Goal: Task Accomplishment & Management: Manage account settings

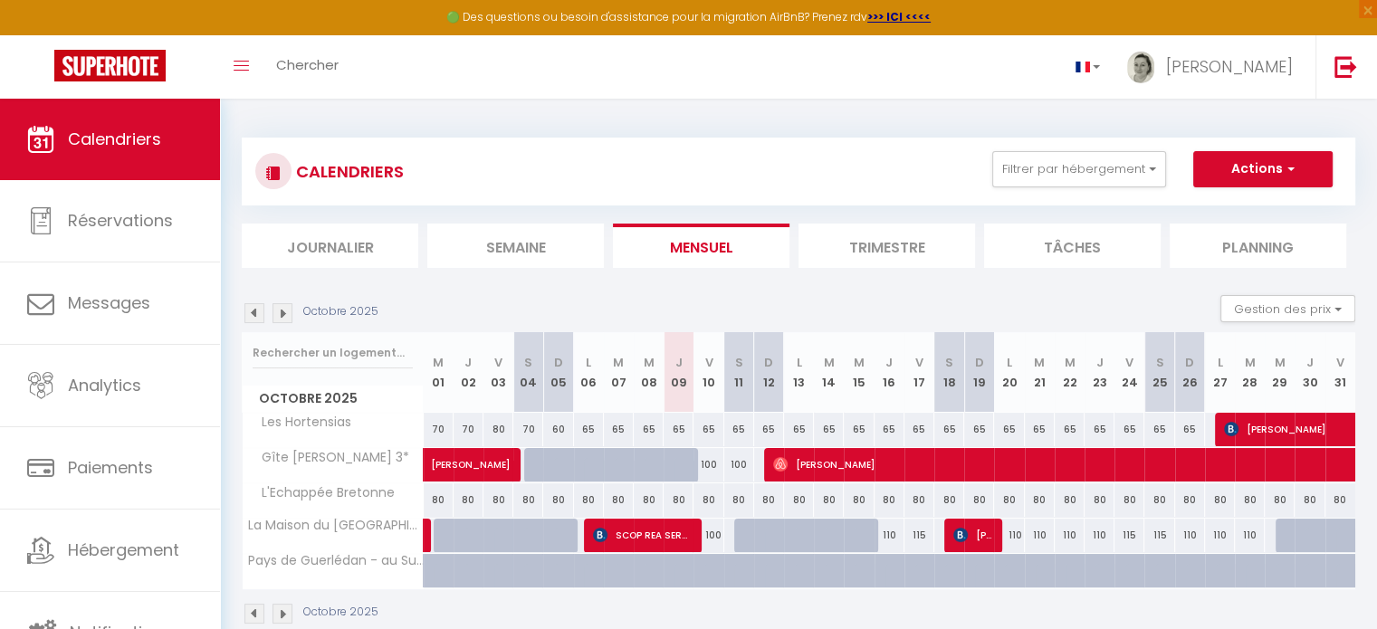
click at [1214, 503] on div "80" at bounding box center [1220, 501] width 30 height 34
type input "80"
type input "Lun 27 Octobre 2025"
type input "[DATE]"
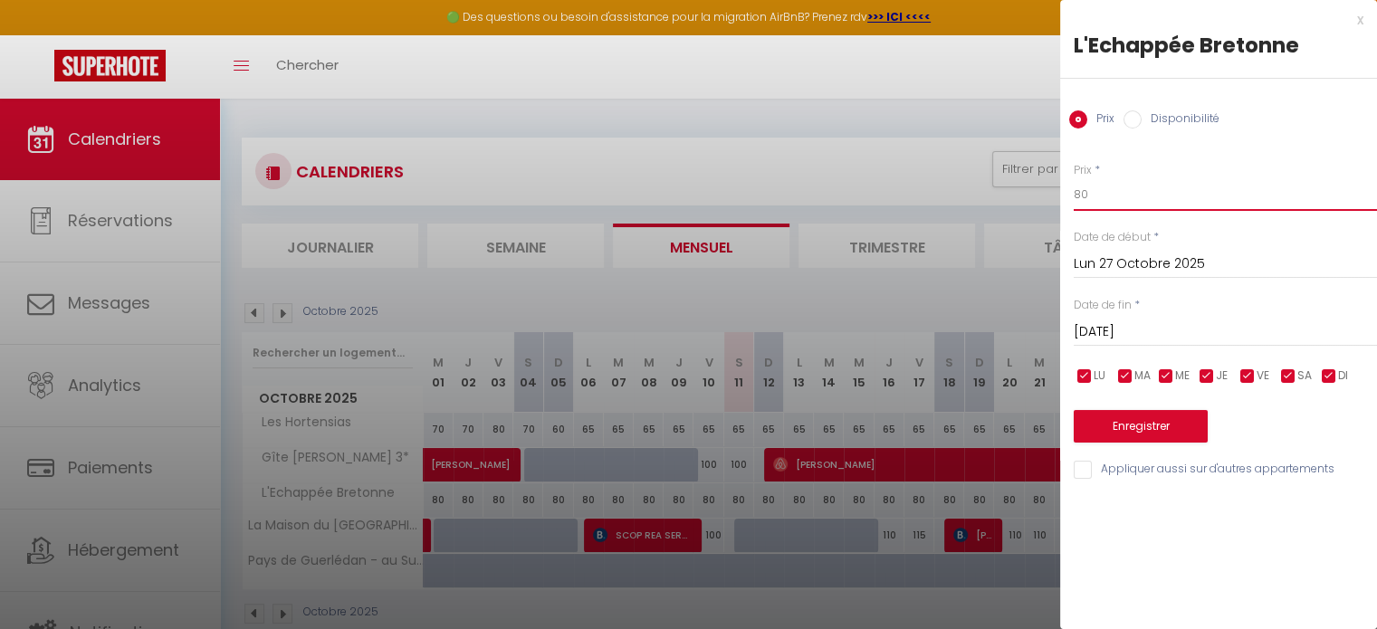
drag, startPoint x: 1065, startPoint y: 199, endPoint x: 1038, endPoint y: 202, distance: 27.3
click at [1038, 201] on body "🟢 Des questions ou besoin d'assistance pour la migration AirBnB? Prenez rdv >>>…" at bounding box center [688, 413] width 1377 height 629
type input "85"
click at [1145, 321] on input "[DATE]" at bounding box center [1225, 333] width 303 height 24
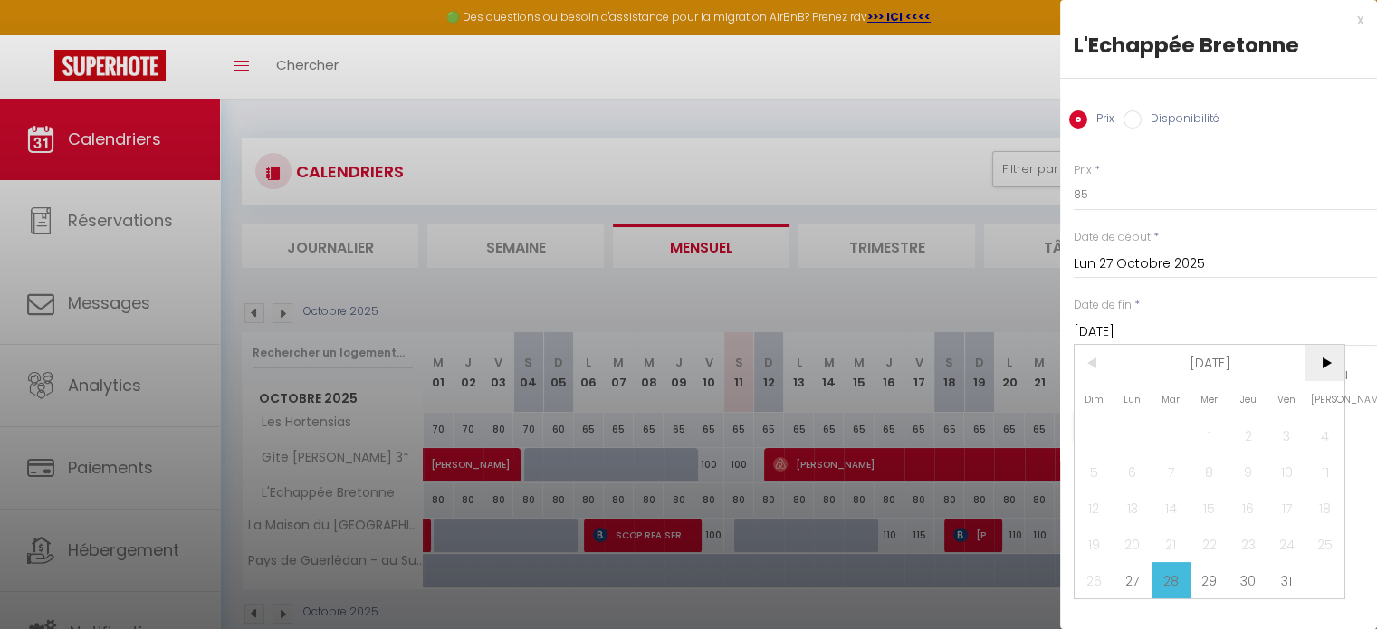
click at [1322, 357] on span ">" at bounding box center [1325, 363] width 39 height 36
click at [1130, 476] on span "3" at bounding box center [1133, 472] width 39 height 36
type input "Lun 03 Novembre 2025"
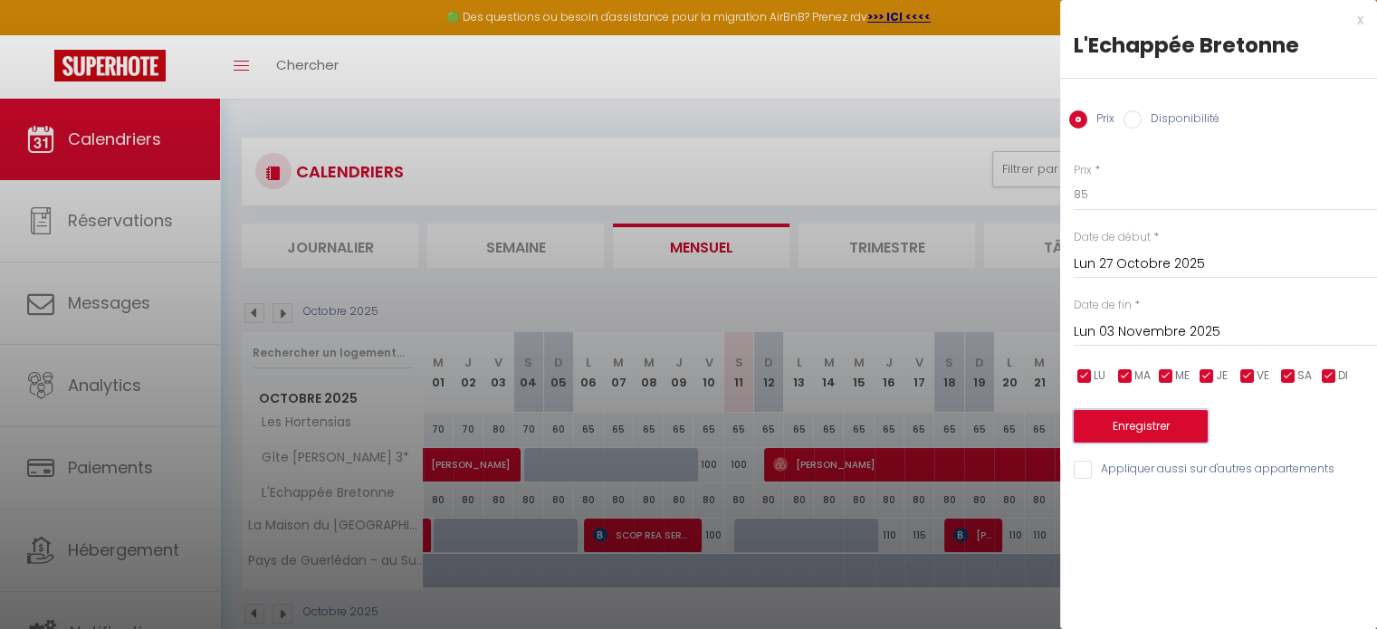
click at [1151, 422] on button "Enregistrer" at bounding box center [1141, 426] width 134 height 33
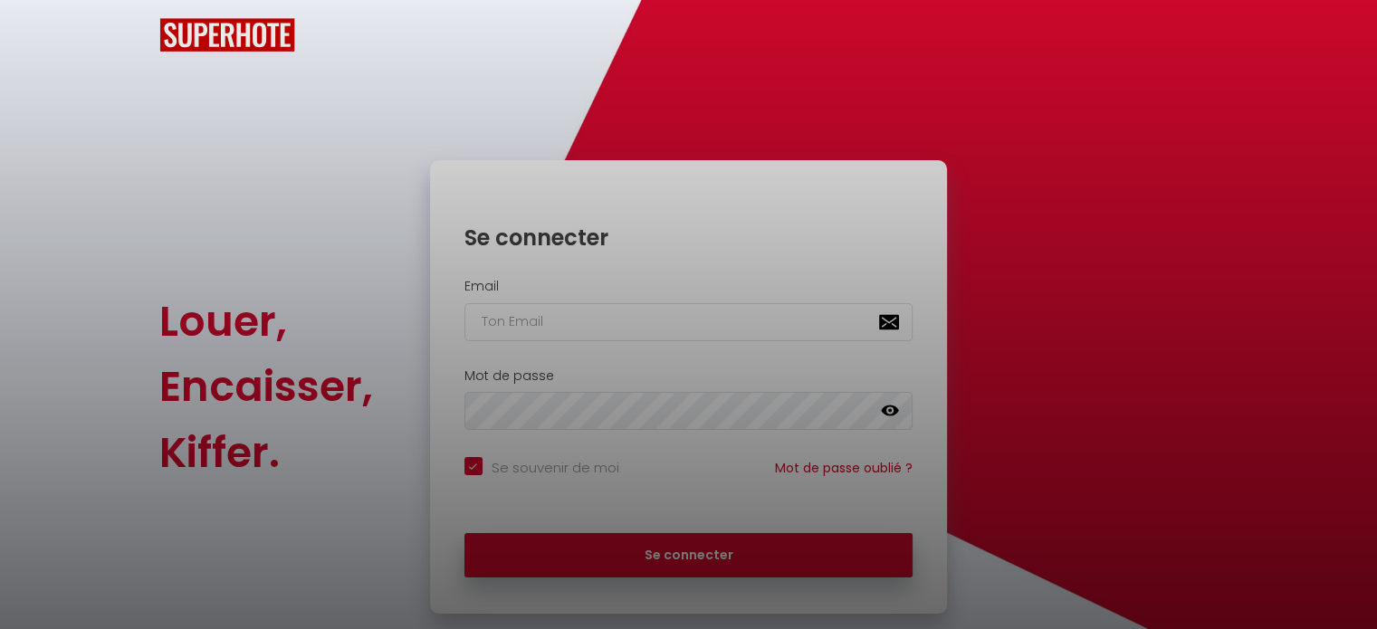
checkbox input "true"
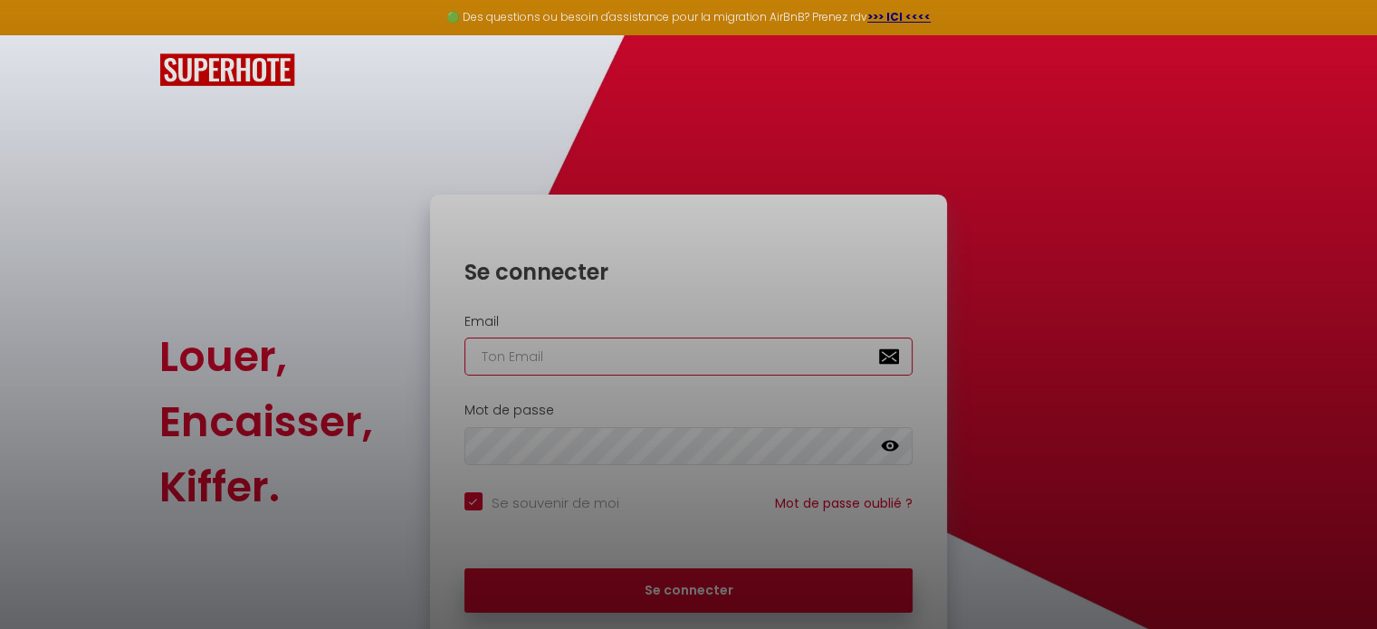
type input "[EMAIL_ADDRESS][DOMAIN_NAME]"
checkbox input "true"
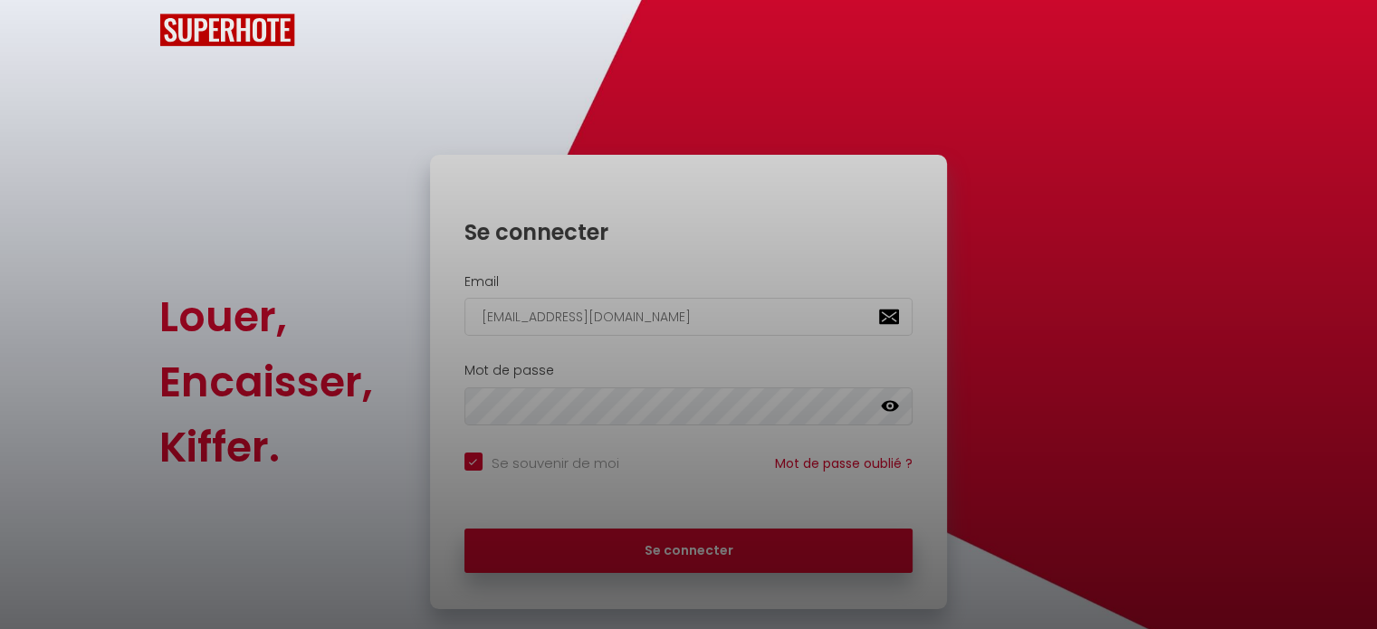
scroll to position [72, 0]
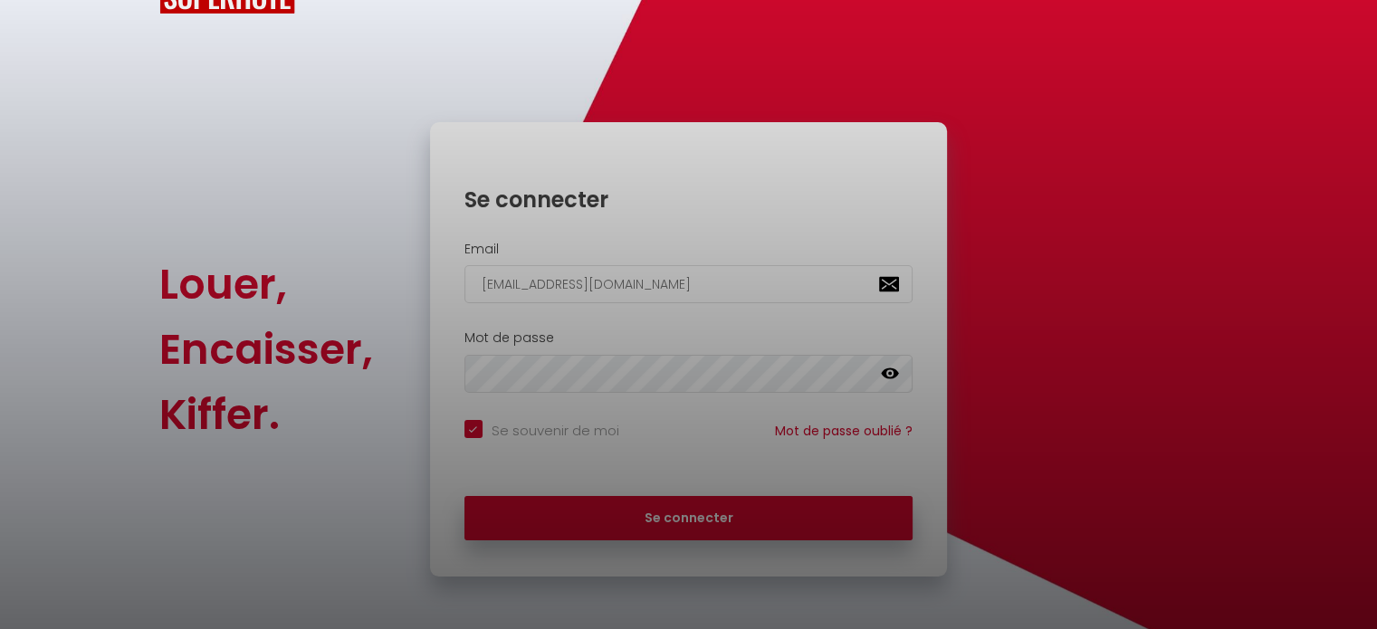
click at [720, 523] on div at bounding box center [688, 314] width 1377 height 629
click at [755, 522] on div at bounding box center [688, 314] width 1377 height 629
click at [786, 161] on div at bounding box center [688, 314] width 1377 height 629
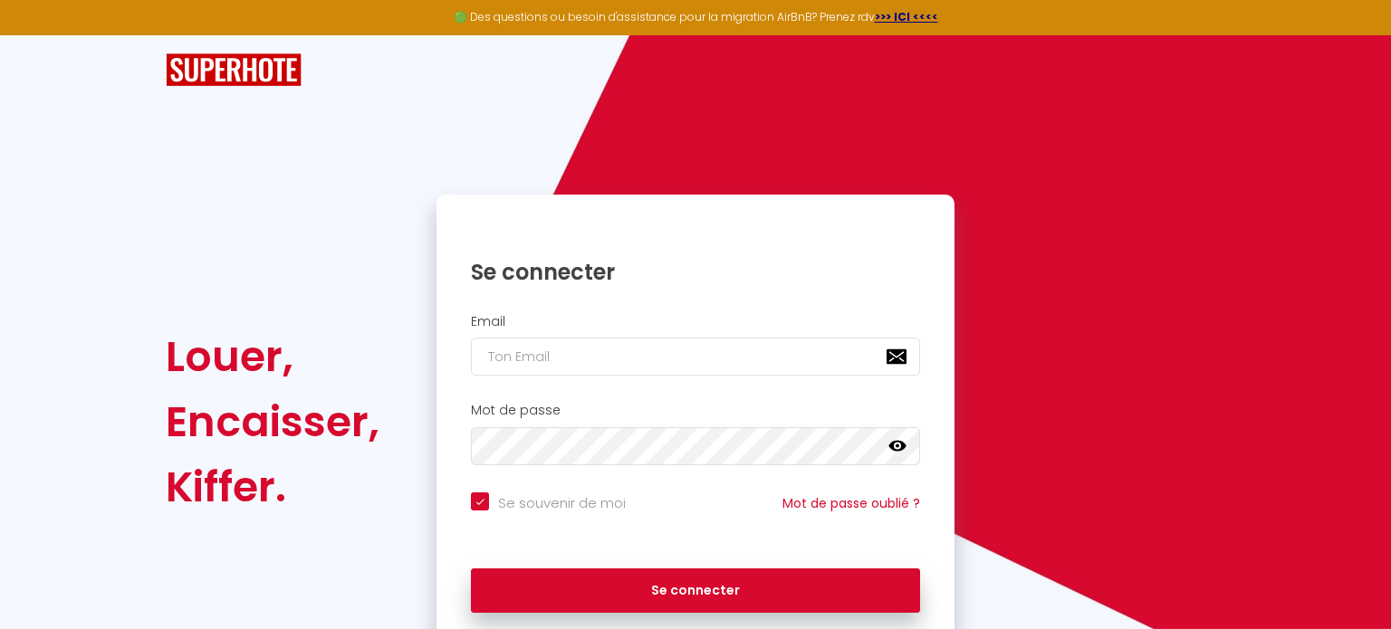
checkbox input "true"
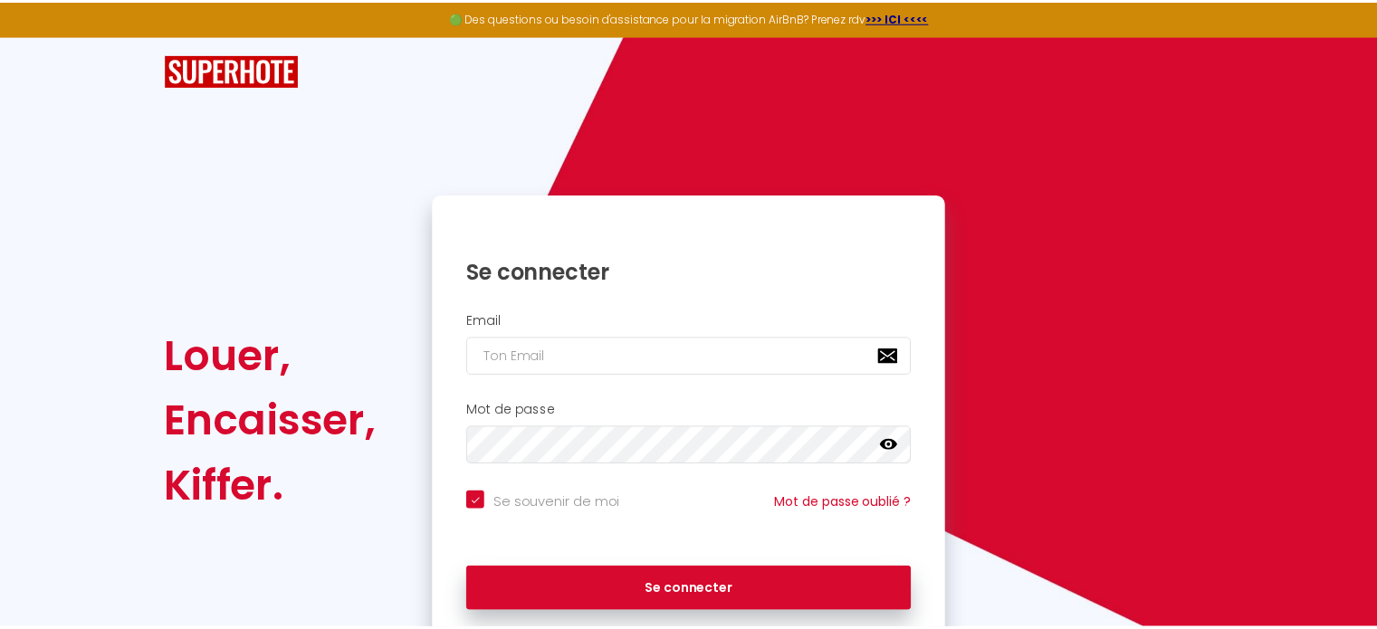
scroll to position [72, 0]
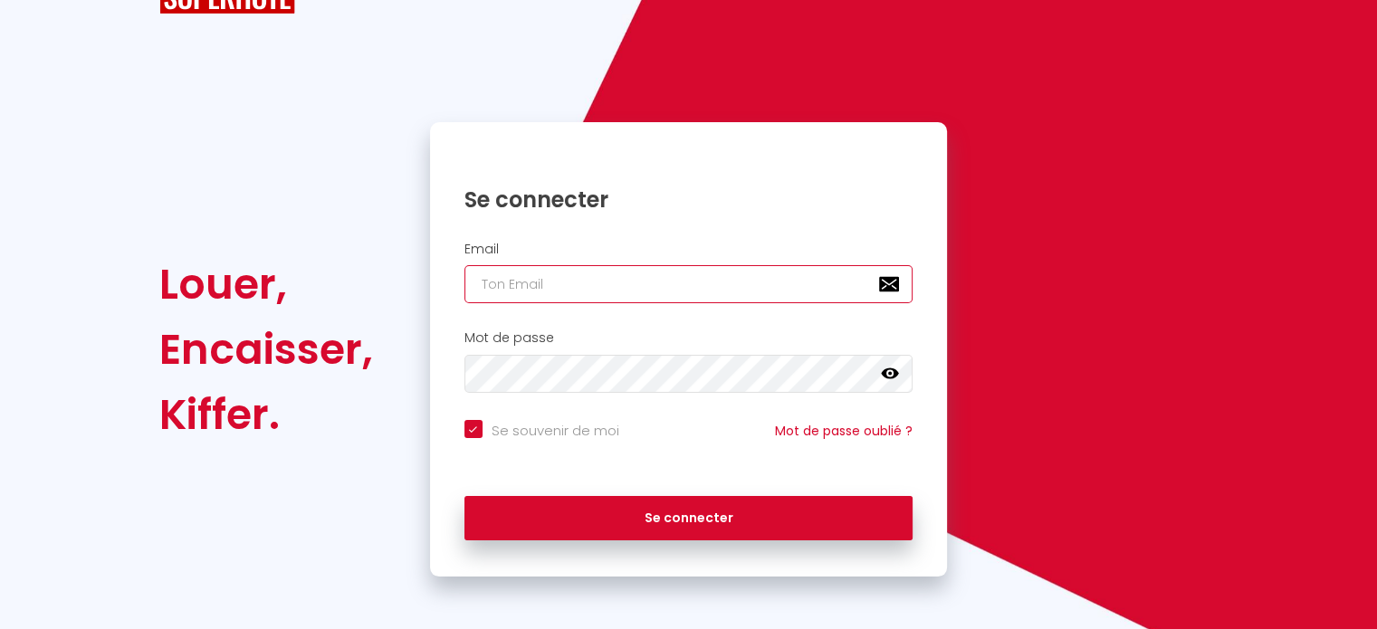
type input "[EMAIL_ADDRESS][DOMAIN_NAME]"
click at [576, 286] on input "[EMAIL_ADDRESS][DOMAIN_NAME]" at bounding box center [689, 284] width 449 height 38
checkbox input "true"
type input "[EMAIL_ADDRESS][DOMAIN_NAME]"
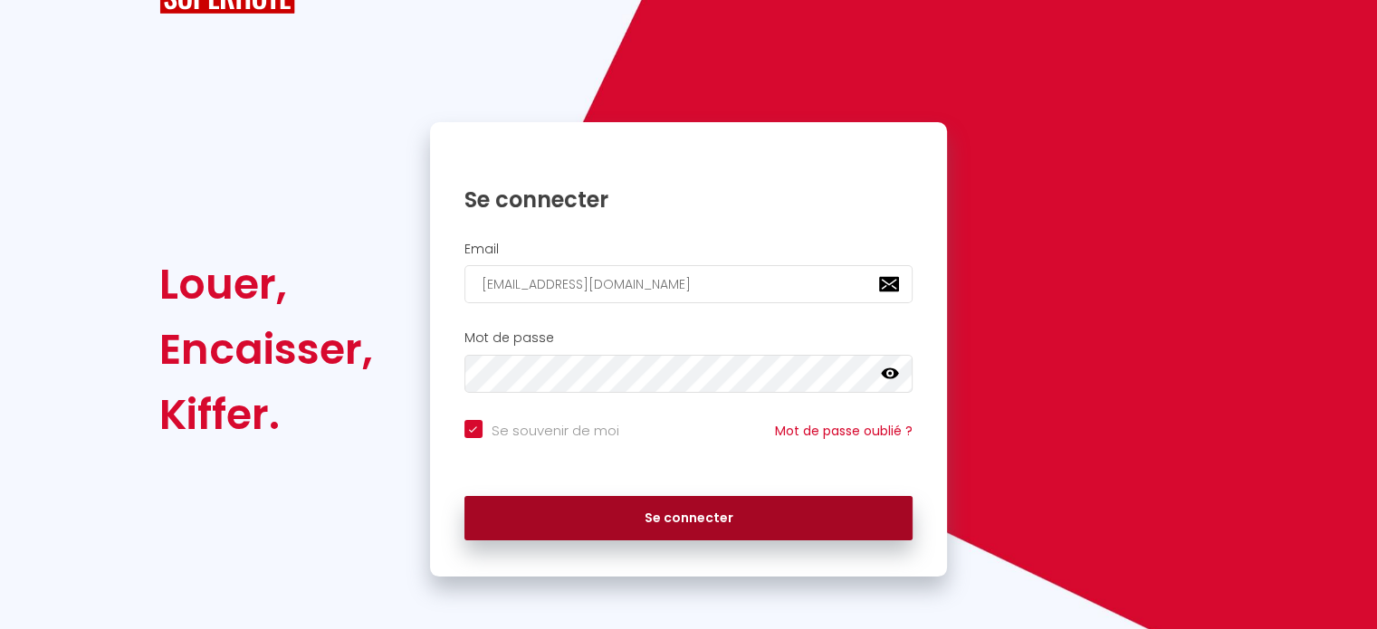
click at [712, 522] on button "Se connecter" at bounding box center [689, 518] width 449 height 45
checkbox input "true"
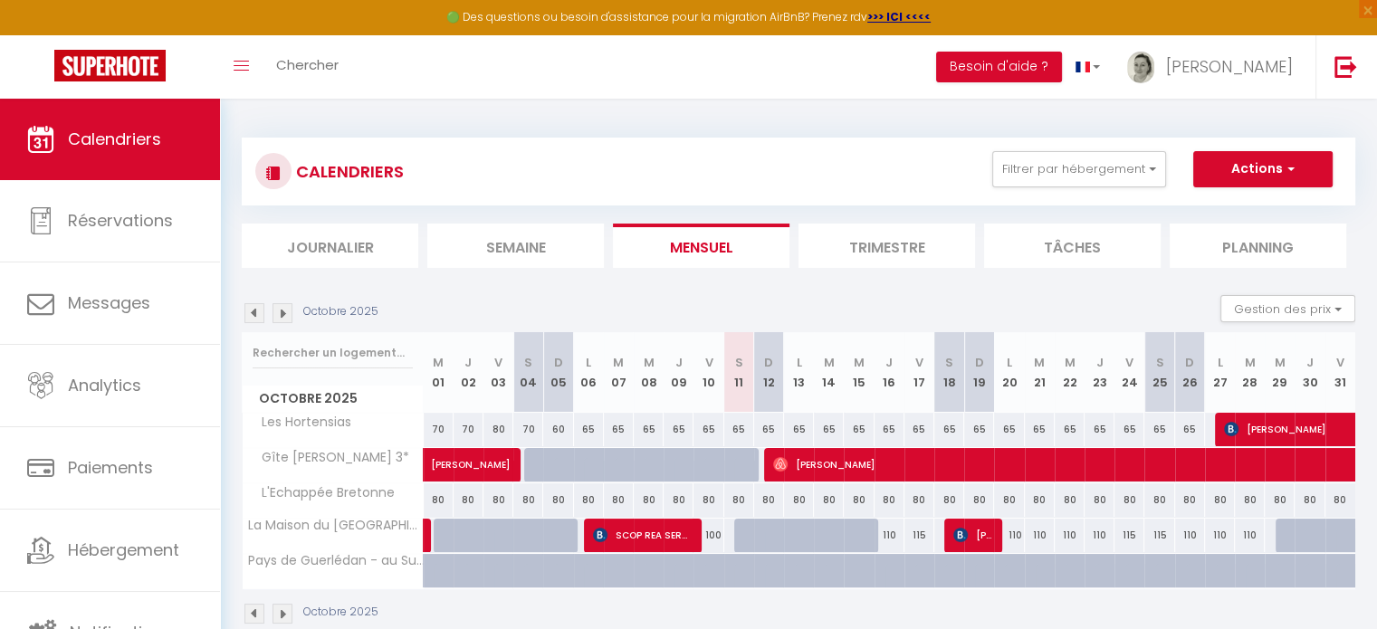
click at [1216, 499] on div "80" at bounding box center [1220, 501] width 30 height 34
type input "80"
type input "Lun 27 Octobre 2025"
type input "[DATE]"
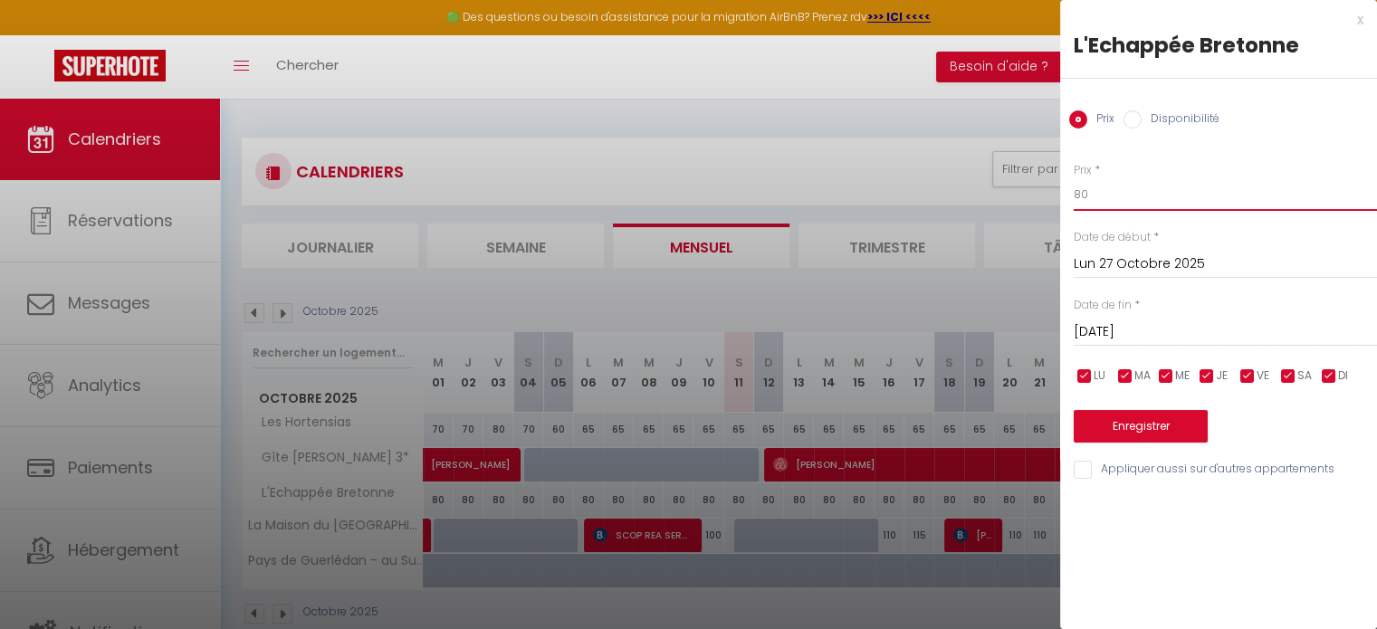
click at [1114, 191] on input "80" at bounding box center [1225, 194] width 303 height 33
type input "85"
drag, startPoint x: 1163, startPoint y: 335, endPoint x: 1210, endPoint y: 331, distance: 47.3
click at [1165, 335] on input "[DATE]" at bounding box center [1225, 333] width 303 height 24
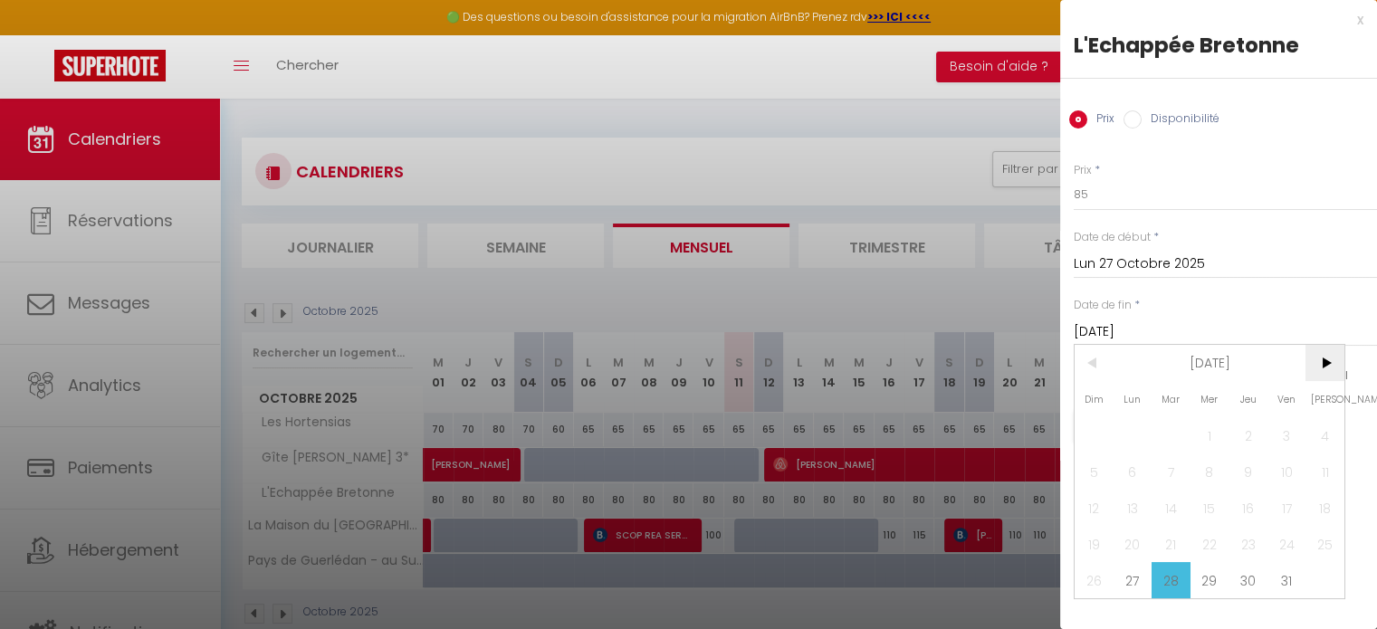
click at [1322, 365] on span ">" at bounding box center [1325, 363] width 39 height 36
click at [1136, 469] on span "3" at bounding box center [1133, 472] width 39 height 36
type input "Lun 03 Novembre 2025"
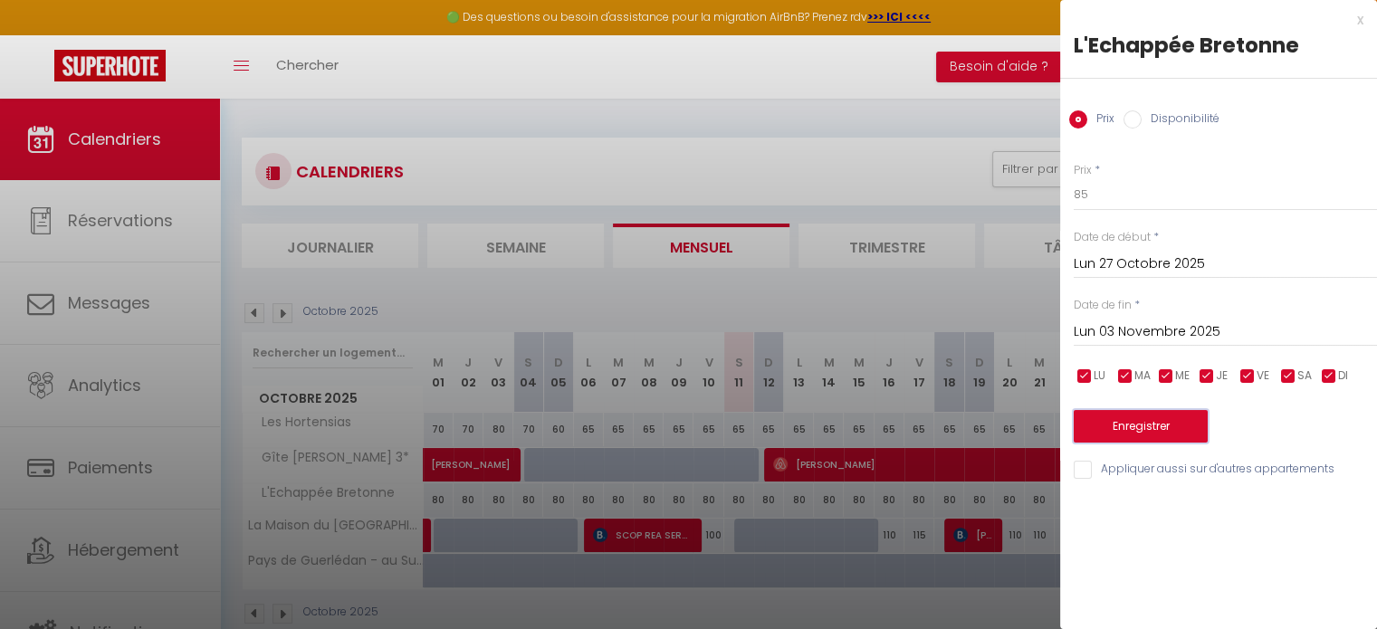
click at [1139, 431] on button "Enregistrer" at bounding box center [1141, 426] width 134 height 33
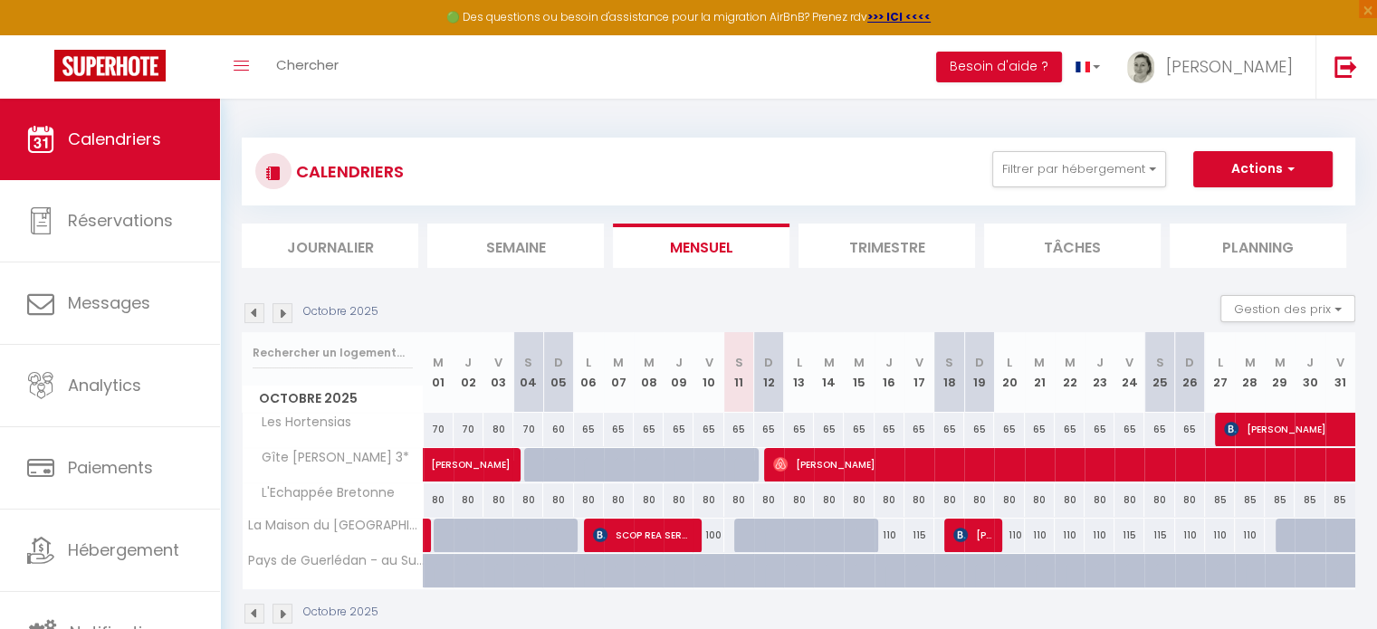
click at [975, 435] on div "65" at bounding box center [979, 430] width 30 height 34
type input "65"
type input "Dim 19 Octobre 2025"
type input "Lun 20 Octobre 2025"
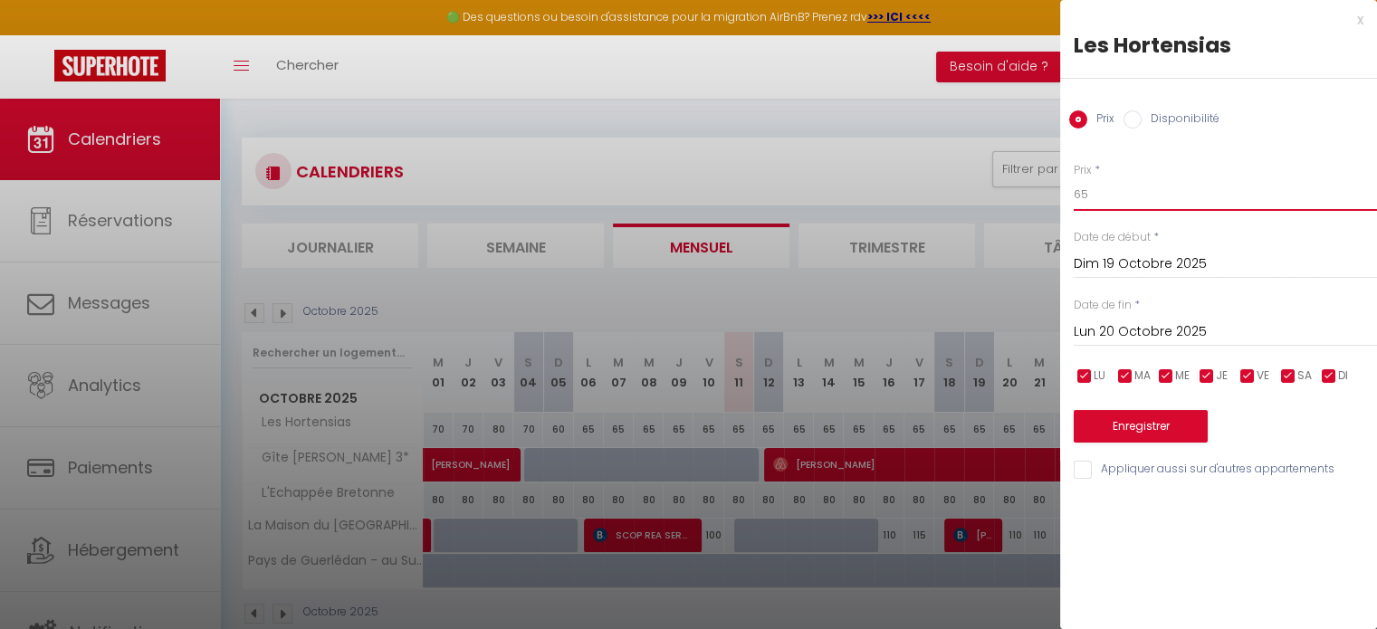
drag, startPoint x: 1099, startPoint y: 198, endPoint x: 1035, endPoint y: 216, distance: 66.8
click at [1048, 208] on body "🟢 Des questions ou besoin d'assistance pour la migration AirBnB? Prenez rdv >>>…" at bounding box center [688, 413] width 1377 height 629
click at [1132, 326] on input "Lun 20 Octobre 2025" at bounding box center [1225, 333] width 303 height 24
click at [1357, 24] on div "x" at bounding box center [1211, 20] width 303 height 22
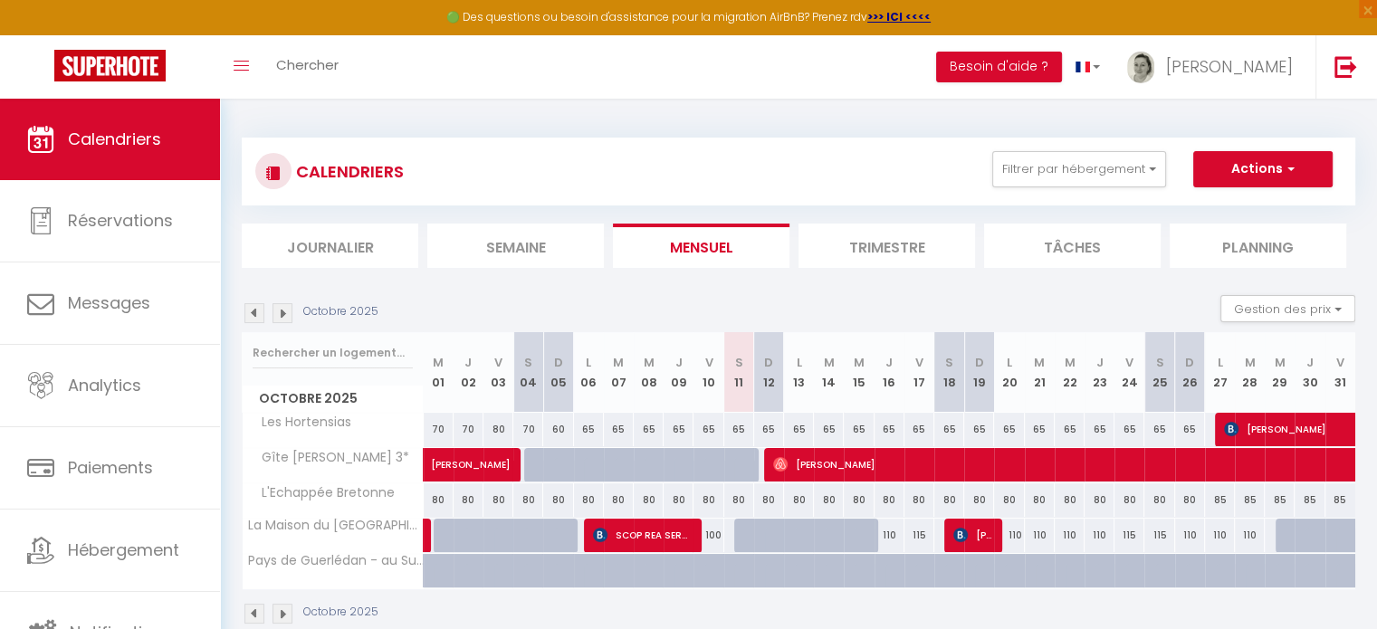
click at [948, 430] on div "65" at bounding box center [950, 430] width 30 height 34
type input "65"
type input "Sam 18 Octobre 2025"
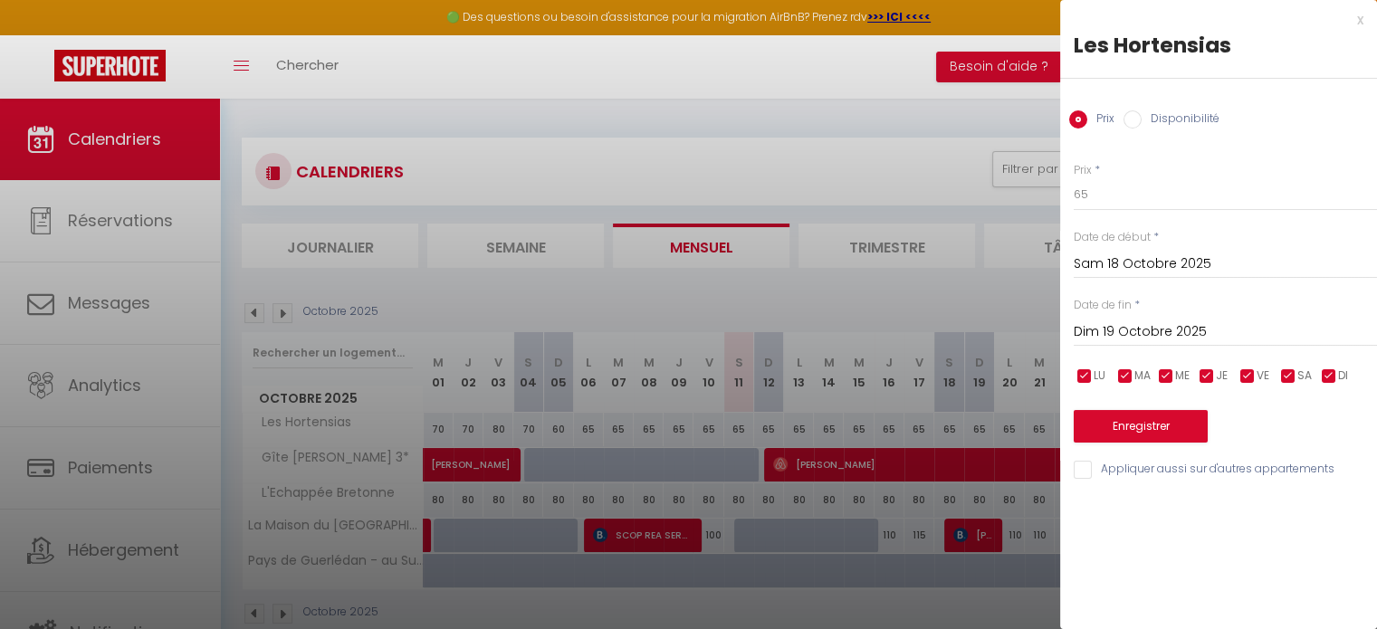
click at [1194, 314] on div "Date de fin * Dim 19 Octobre 2025 < Oct 2025 > Dim Lun Mar Mer Jeu Ven Sam 1 2 …" at bounding box center [1225, 322] width 303 height 50
click at [1193, 330] on input "Dim 19 Octobre 2025" at bounding box center [1225, 333] width 303 height 24
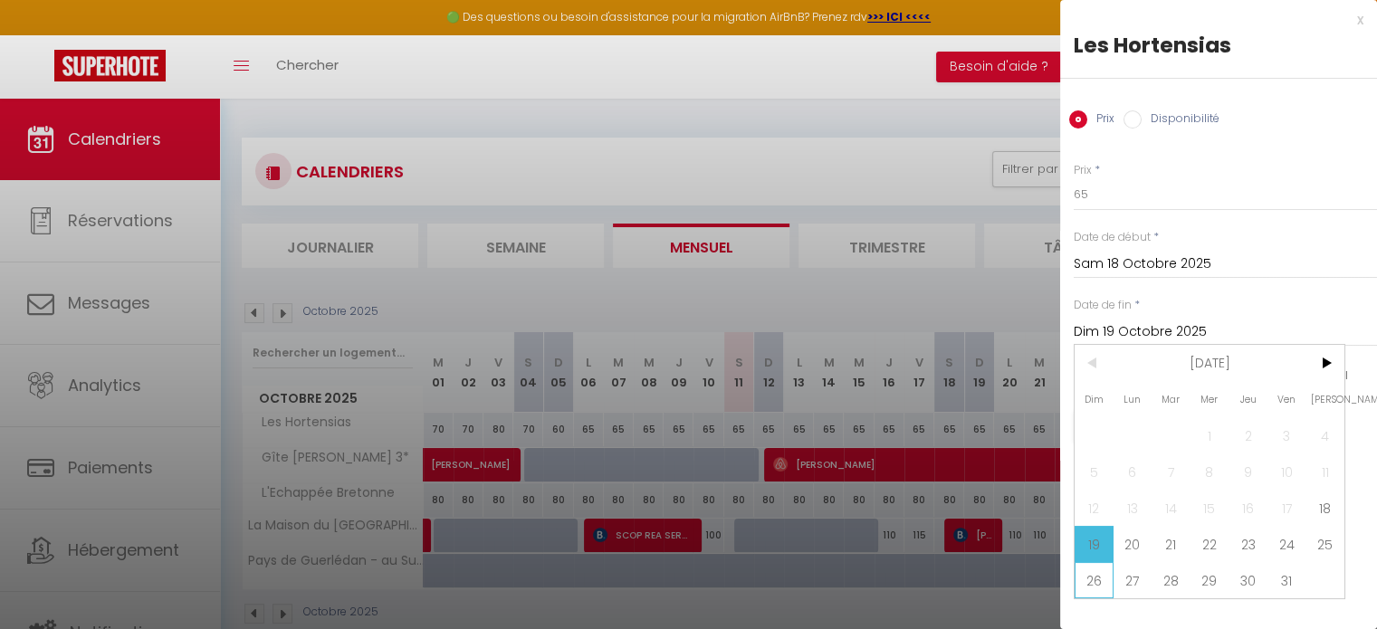
click at [1094, 590] on span "26" at bounding box center [1094, 580] width 39 height 36
type input "Dim 26 Octobre 2025"
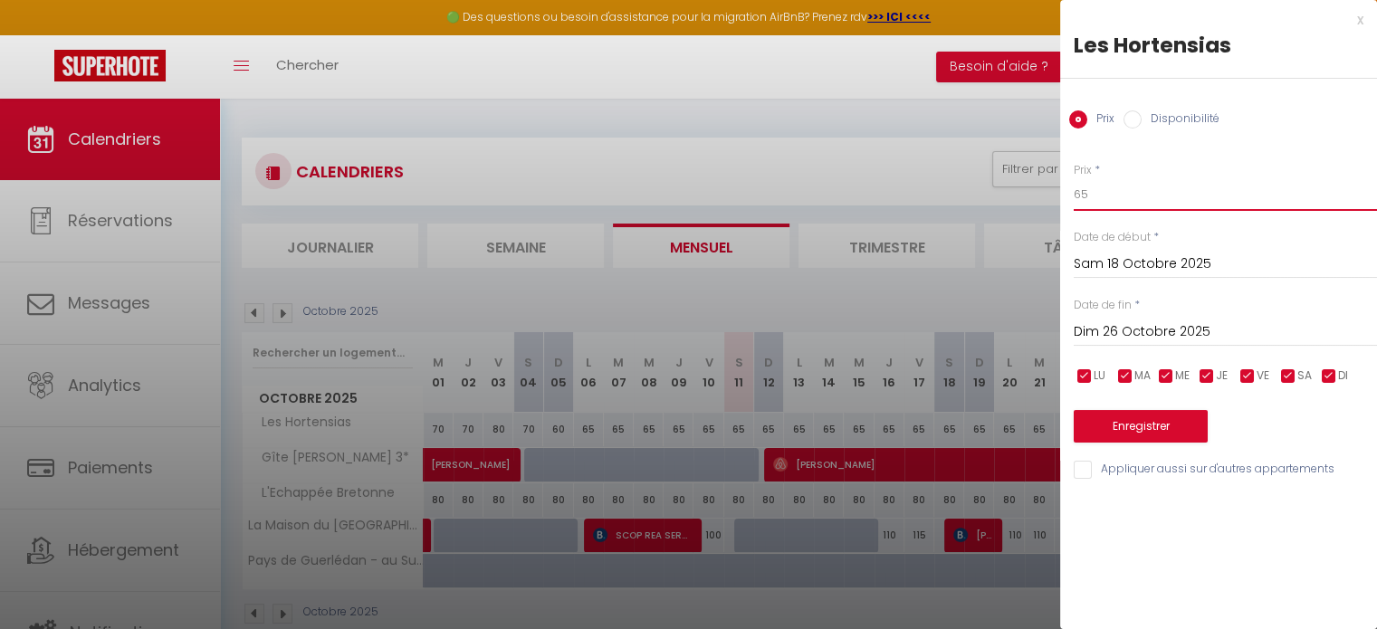
click at [1106, 201] on input "65" at bounding box center [1225, 194] width 303 height 33
type input "6"
type input "70"
click at [1142, 436] on button "Enregistrer" at bounding box center [1141, 426] width 134 height 33
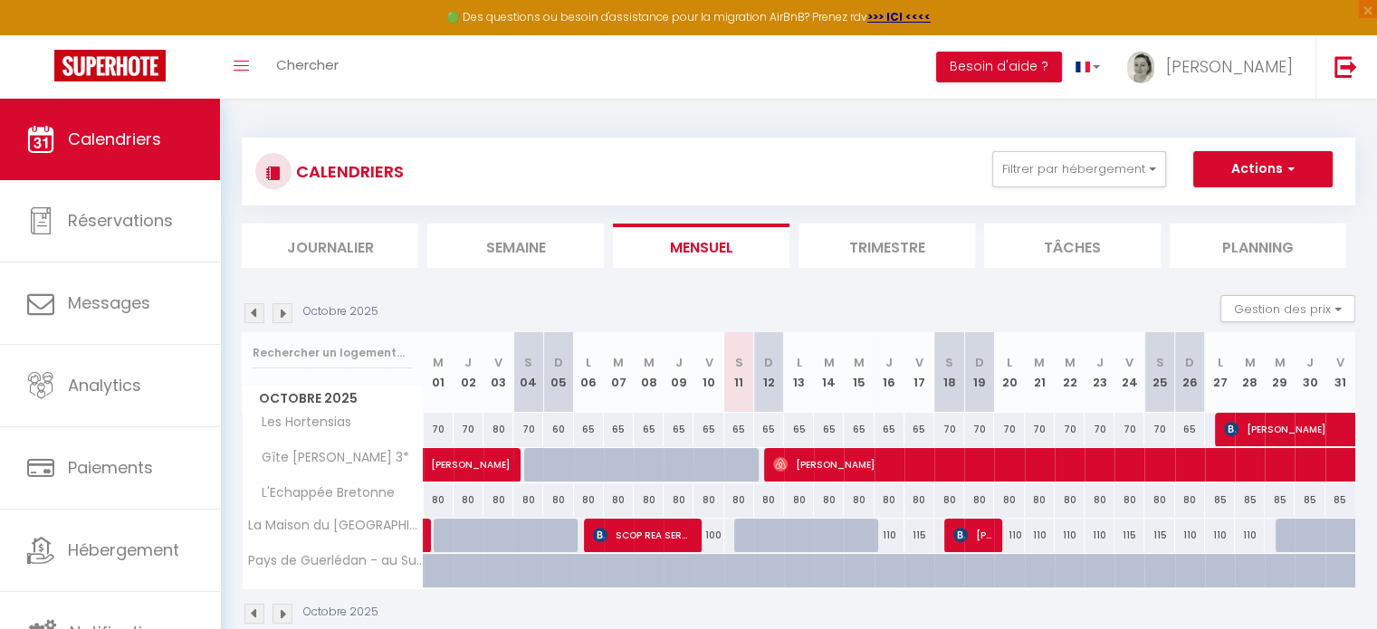
click at [1015, 539] on div "110" at bounding box center [1009, 536] width 30 height 34
type input "110"
type input "Lun 20 Octobre 2025"
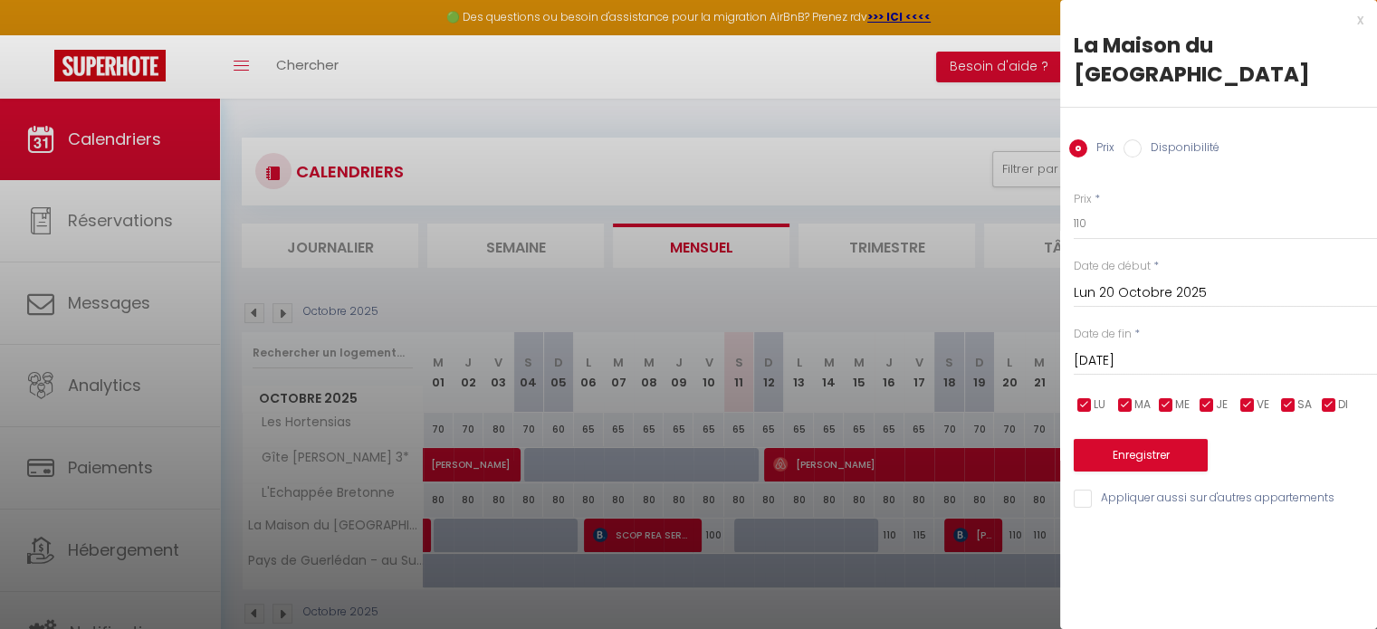
click at [1152, 348] on div "Mar 21 Octobre 2025 < Oct 2025 > Dim Lun Mar Mer Jeu Ven Sam 1 2 3 4 5 6 7 8 9 …" at bounding box center [1225, 359] width 303 height 33
click at [1170, 358] on input "Mar 21 Octobre 2025" at bounding box center [1225, 362] width 303 height 24
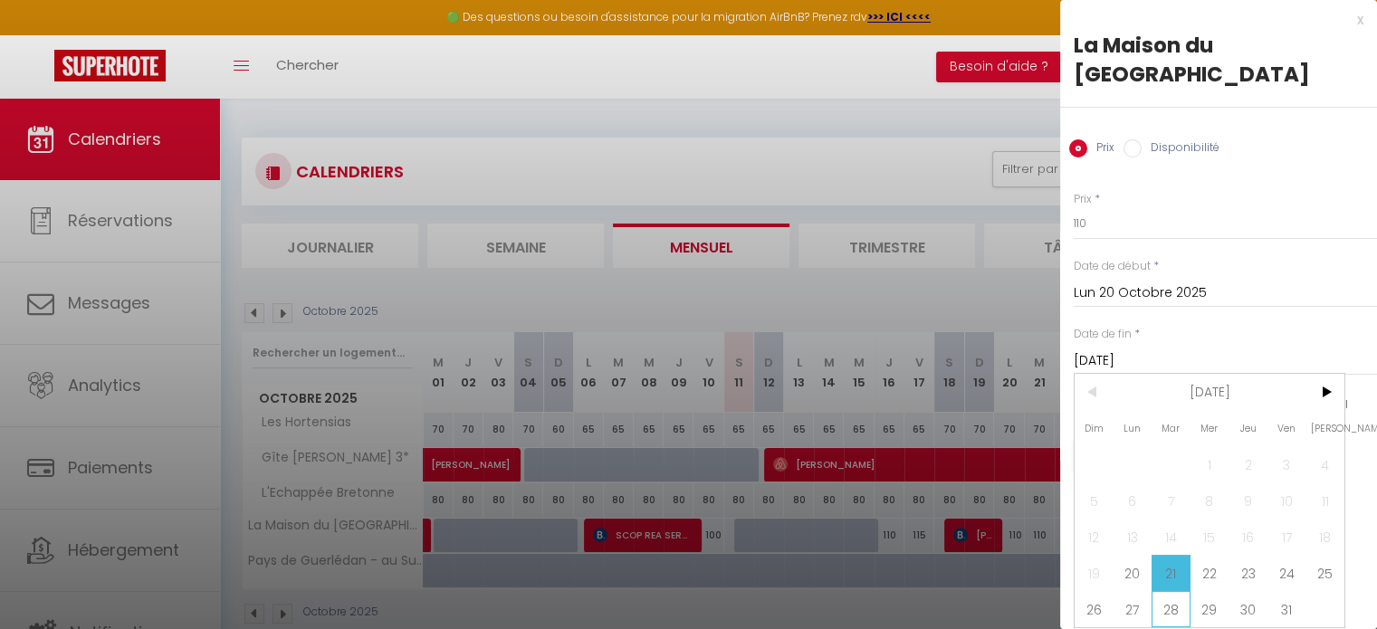
click at [1170, 604] on span "28" at bounding box center [1171, 609] width 39 height 36
type input "[DATE]"
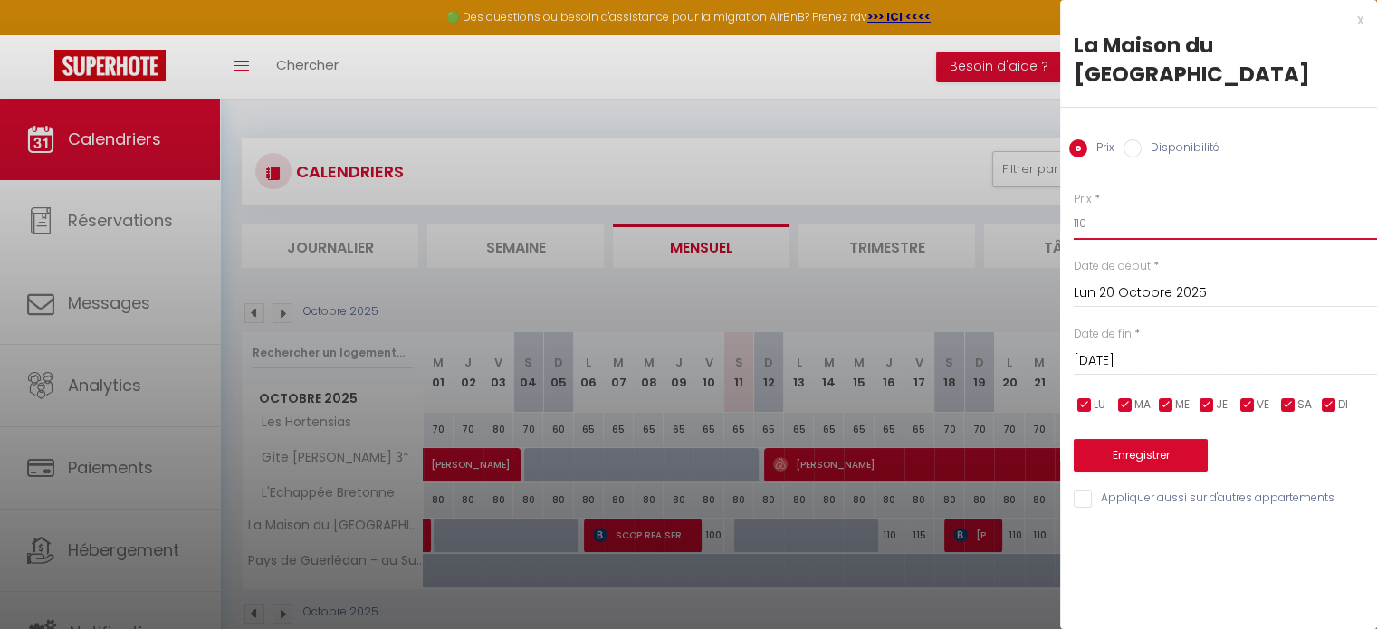
click at [1136, 214] on input "110" at bounding box center [1225, 223] width 303 height 33
type input "115"
click at [1123, 457] on button "Enregistrer" at bounding box center [1141, 455] width 134 height 33
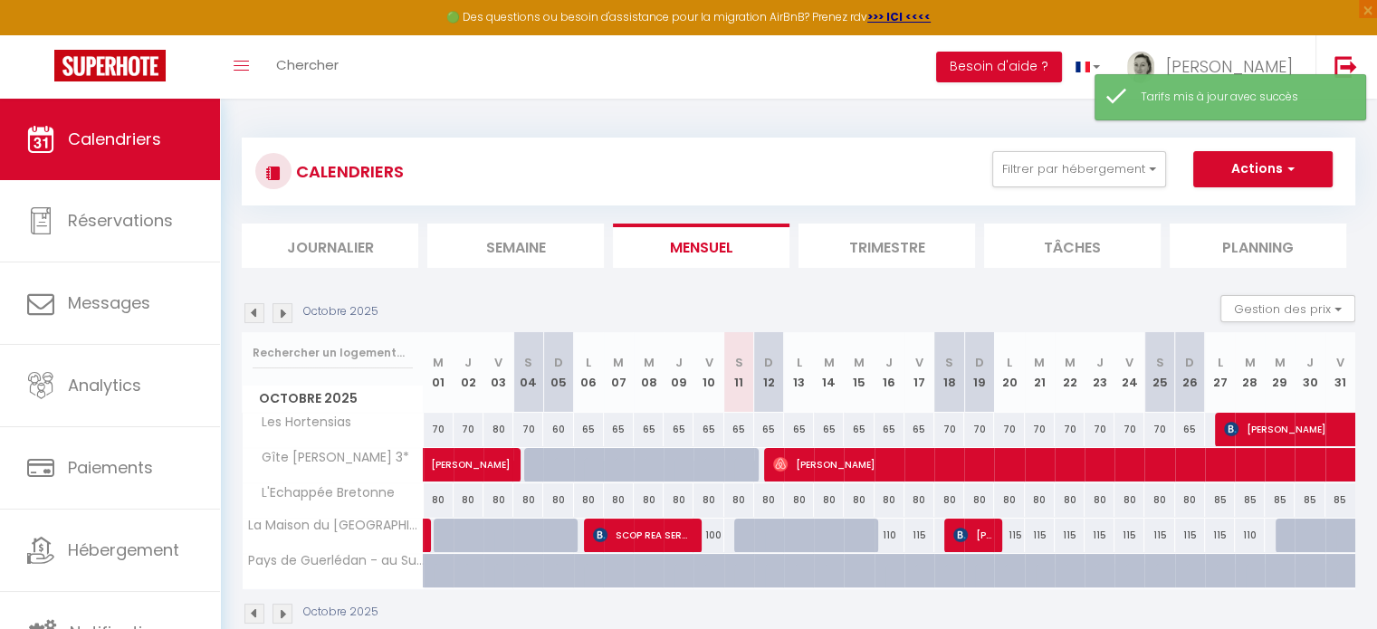
click at [1250, 532] on div "110" at bounding box center [1250, 536] width 30 height 34
type input "110"
type input "[DATE]"
type input "Mer 29 Octobre 2025"
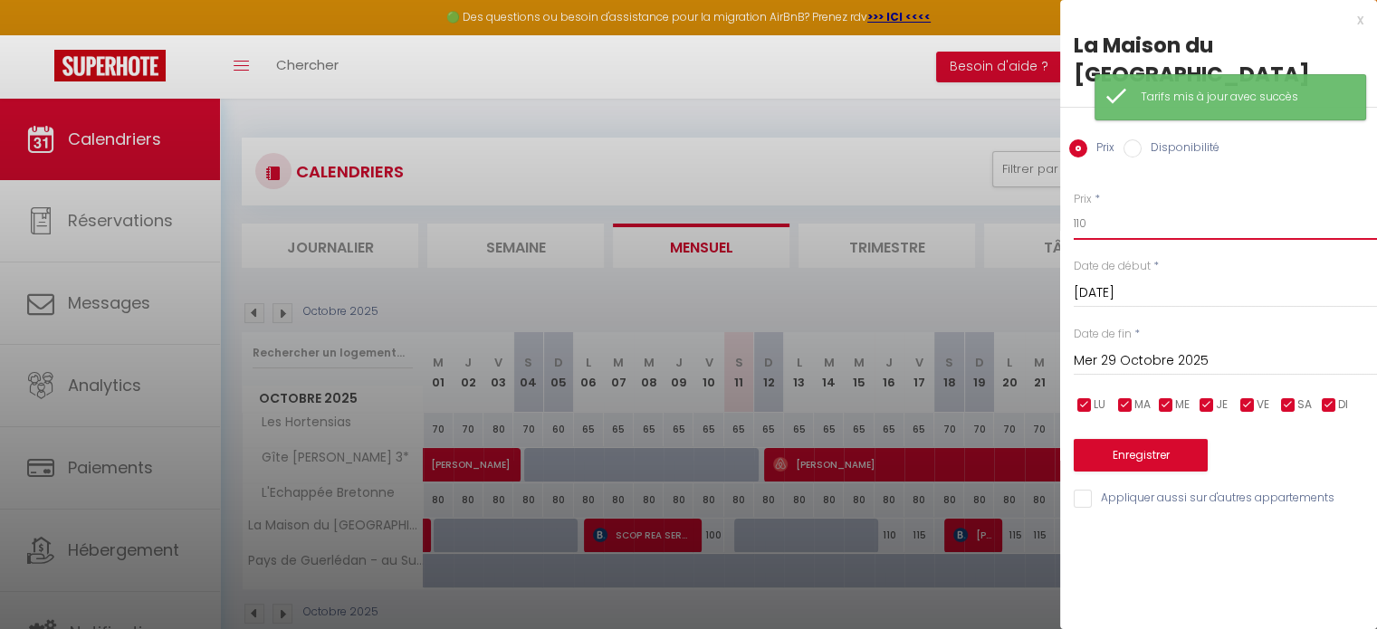
click at [1105, 209] on input "110" at bounding box center [1225, 223] width 303 height 33
type input "115"
click at [1163, 455] on button "Enregistrer" at bounding box center [1141, 455] width 134 height 33
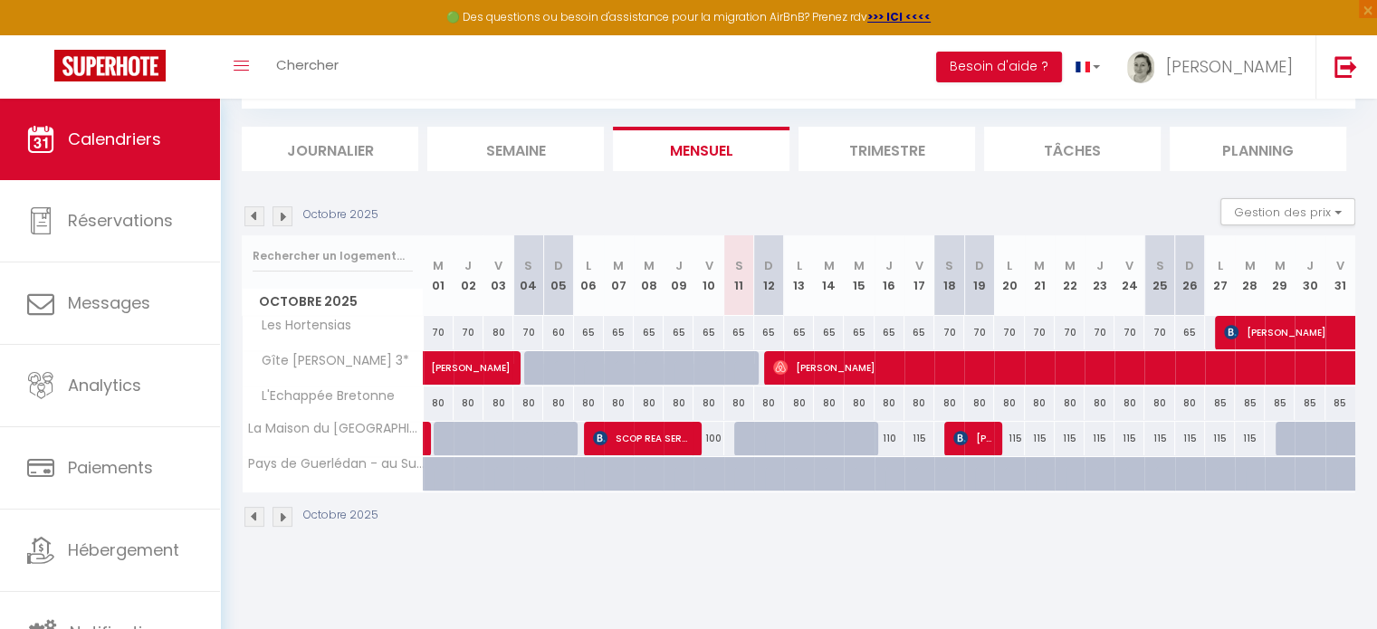
scroll to position [98, 0]
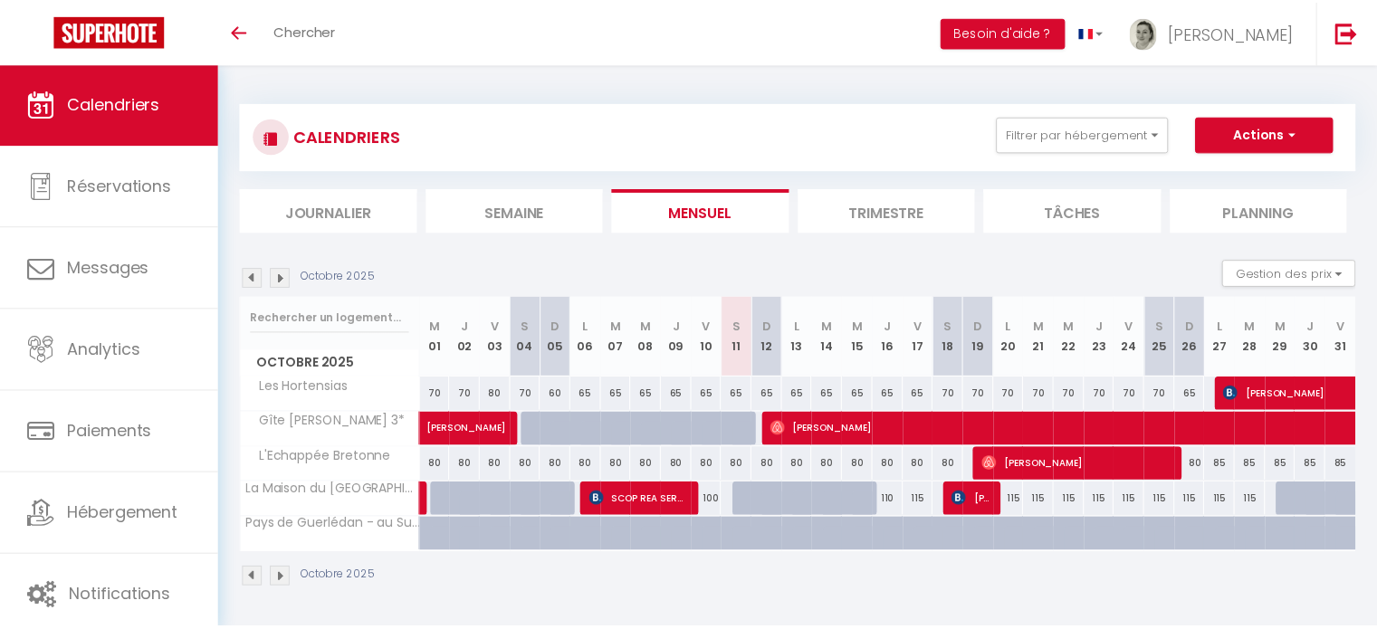
scroll to position [98, 0]
